Goal: Find specific page/section: Find specific page/section

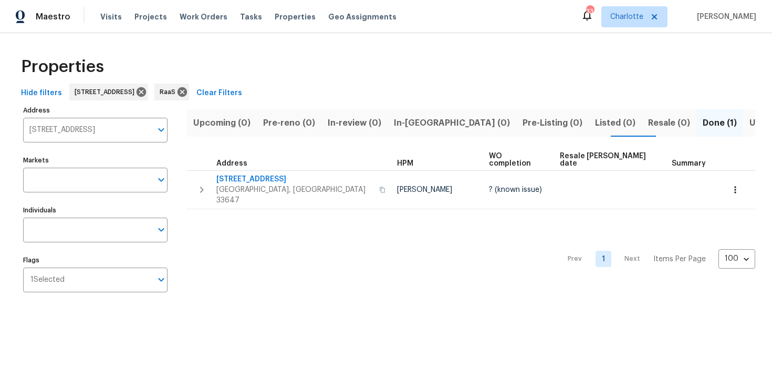
click at [80, 132] on input "9718 Fox Hollow Rd Tampa FL 33647" at bounding box center [87, 130] width 129 height 25
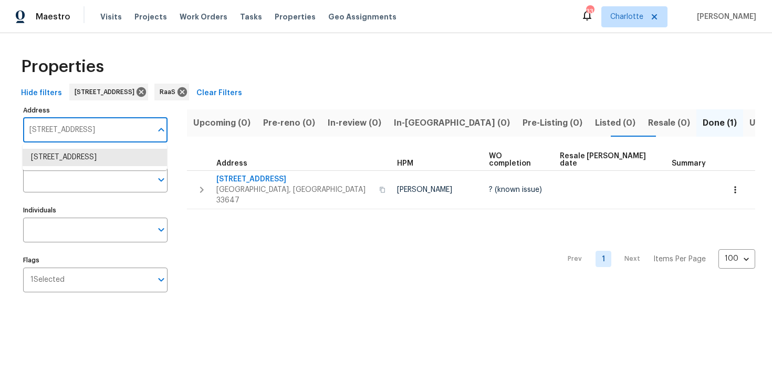
paste input "[STREET_ADDRESS]"
type input "[STREET_ADDRESS]"
click at [84, 158] on li "1123 Redan Way Stone Mountain GA 30088" at bounding box center [95, 157] width 144 height 17
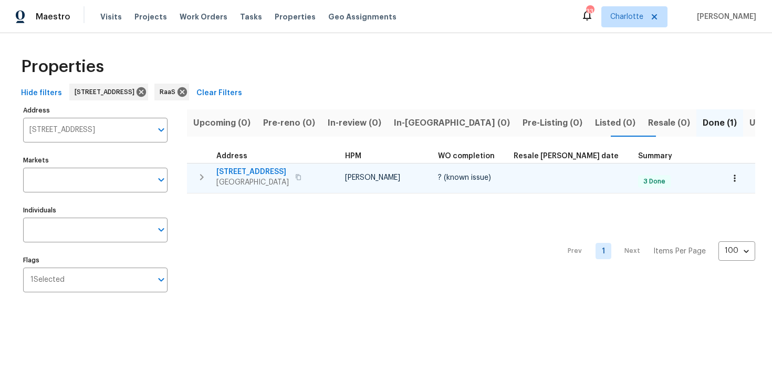
click at [289, 167] on span "1123 Redan Way" at bounding box center [252, 171] width 72 height 11
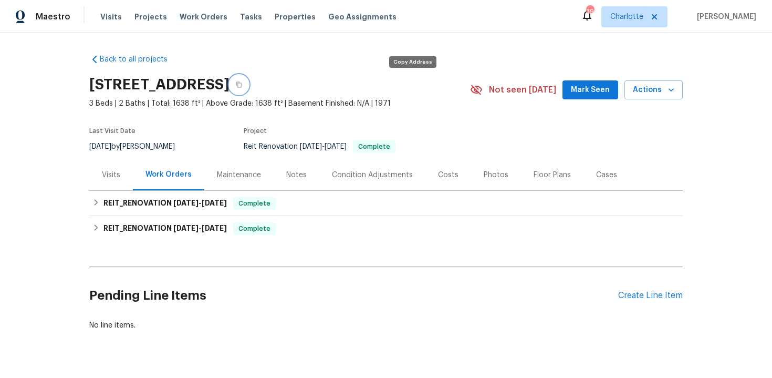
click at [242, 86] on icon "button" at bounding box center [238, 85] width 5 height 6
click at [248, 85] on button "button" at bounding box center [239, 84] width 19 height 19
click at [242, 82] on icon "button" at bounding box center [238, 85] width 5 height 6
click at [242, 85] on icon "button" at bounding box center [238, 85] width 5 height 6
